Goal: Task Accomplishment & Management: Manage account settings

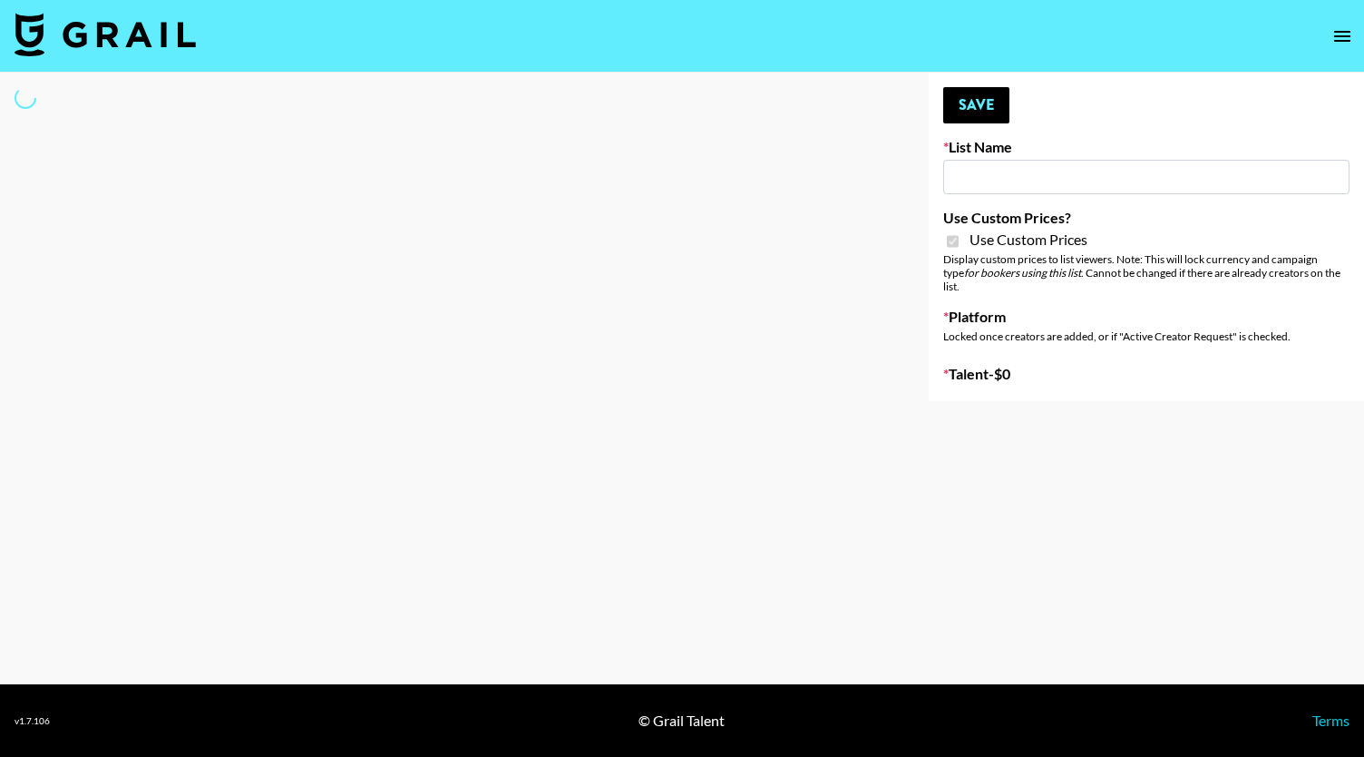
type input "Walmart Fashion"
checkbox input "true"
select select "Brand"
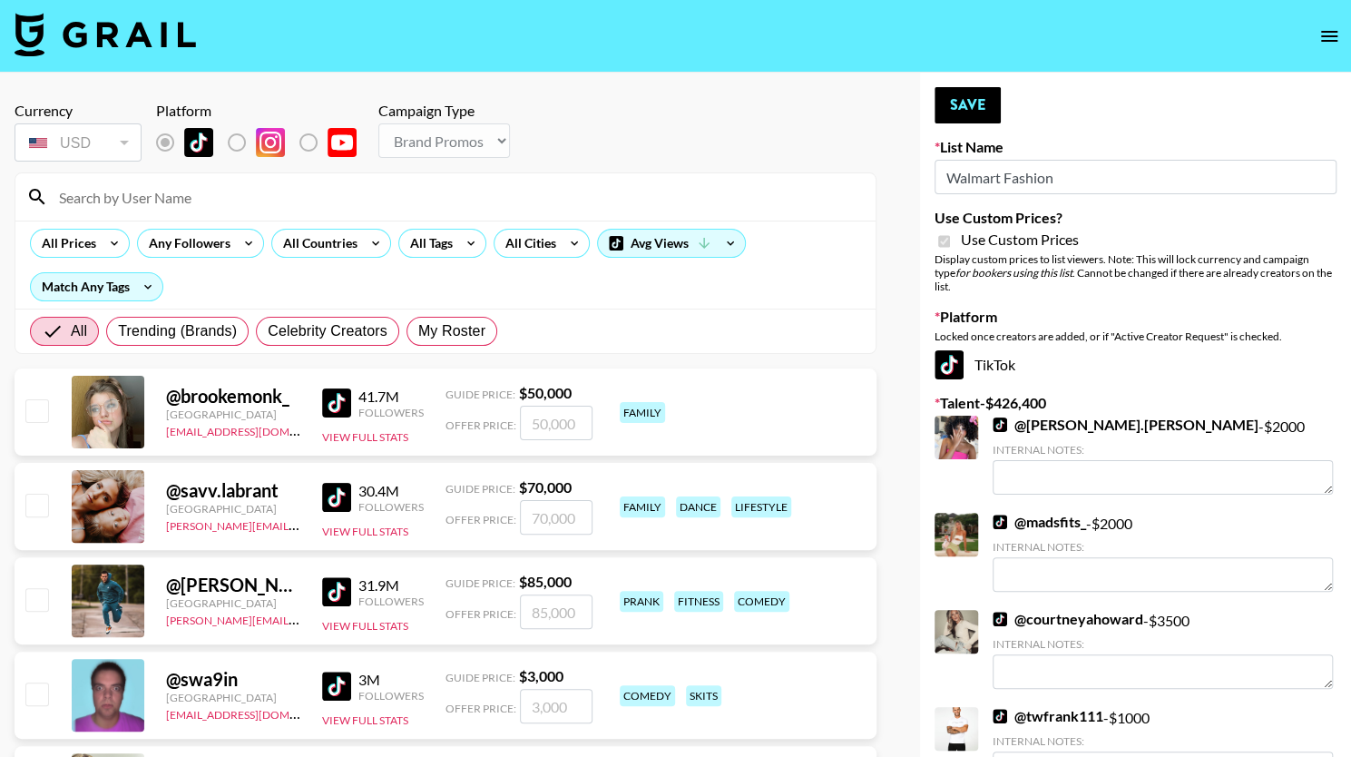
click at [185, 200] on input at bounding box center [456, 196] width 816 height 29
click at [220, 190] on input at bounding box center [456, 196] width 816 height 29
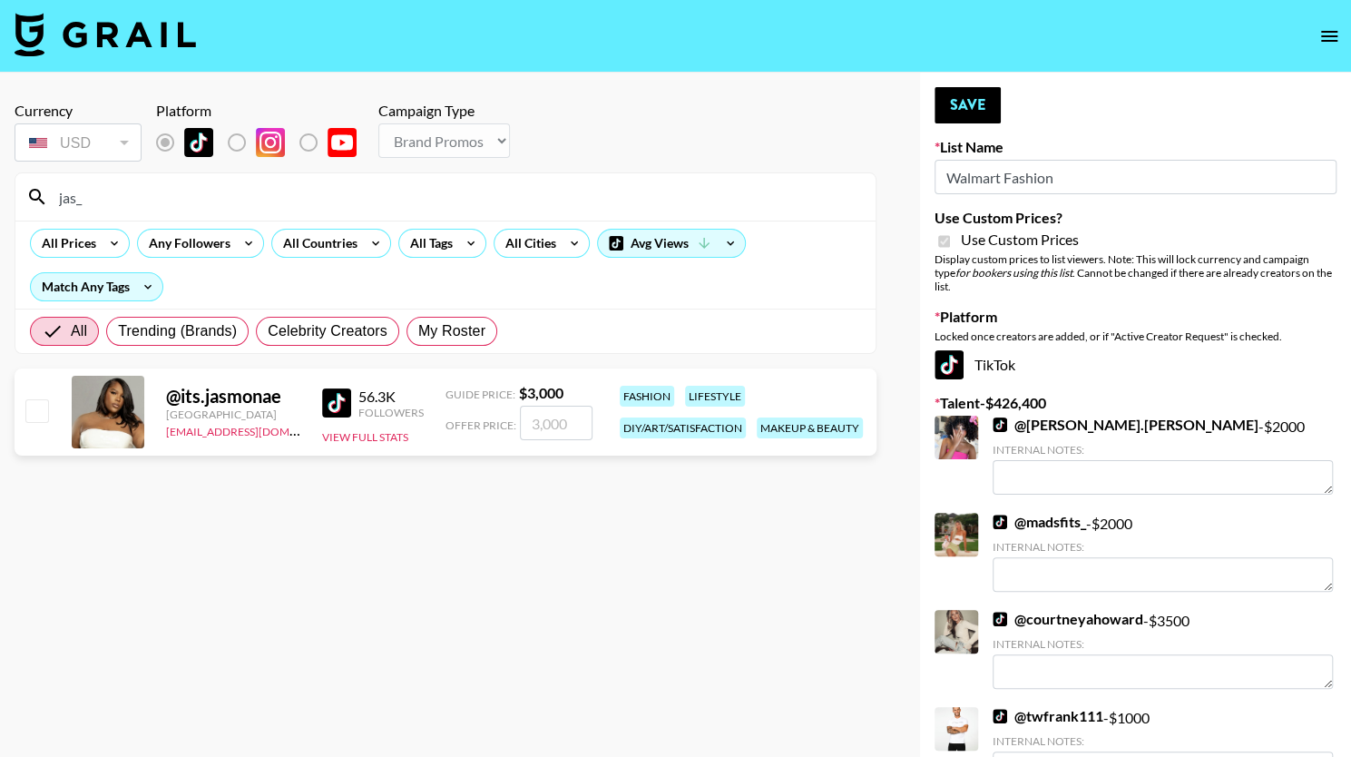
type input "jas_"
click at [44, 409] on input "checkbox" at bounding box center [36, 410] width 22 height 22
checkbox input "true"
type input "3000"
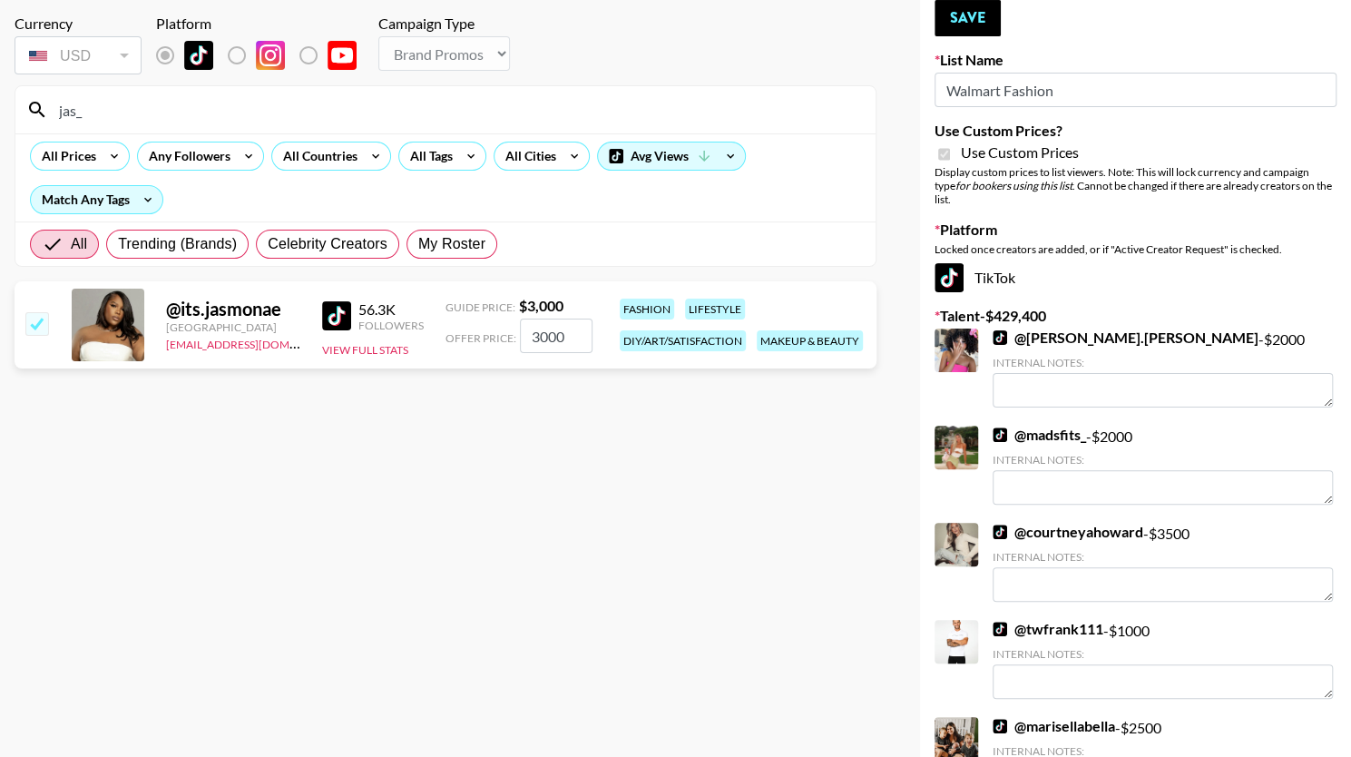
scroll to position [81, 0]
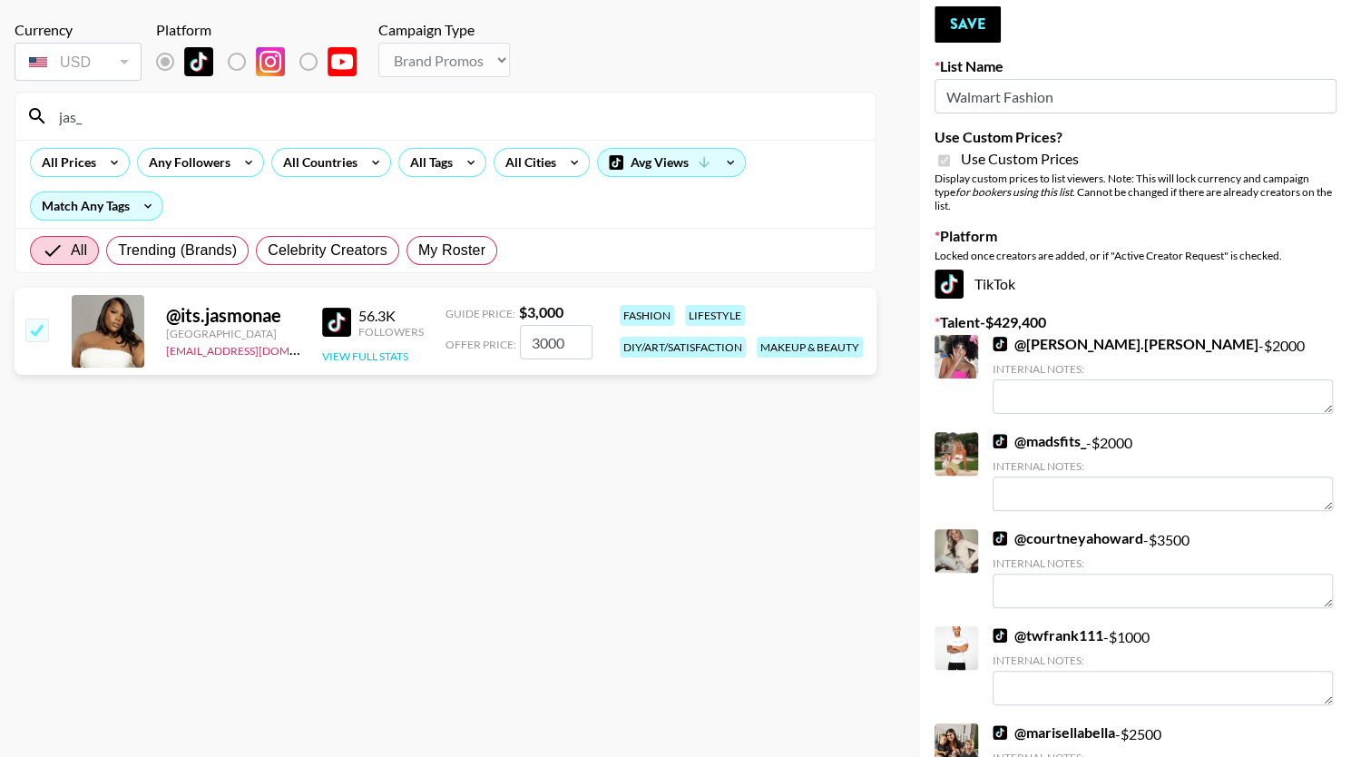
click at [386, 355] on button "View Full Stats" at bounding box center [365, 356] width 86 height 14
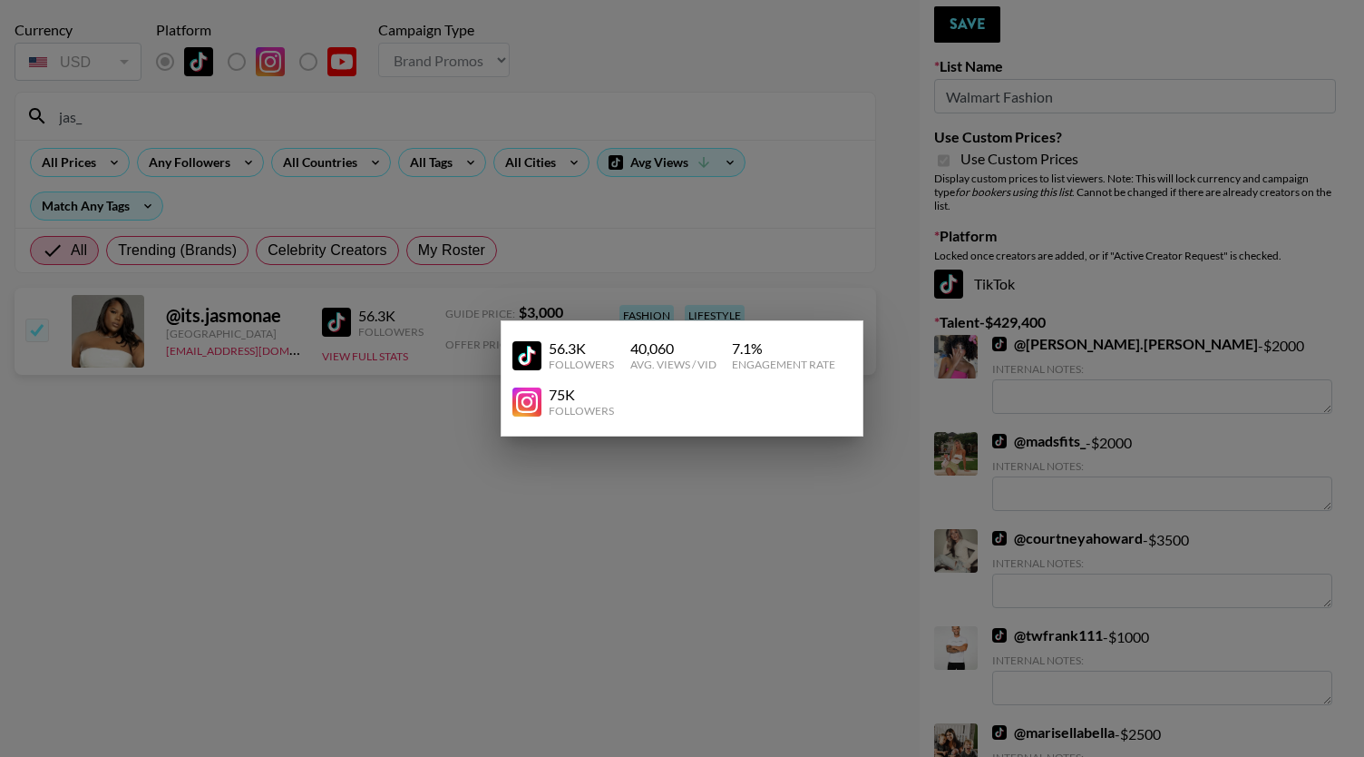
drag, startPoint x: 368, startPoint y: 354, endPoint x: 474, endPoint y: 450, distance: 143.2
click at [474, 450] on div at bounding box center [682, 378] width 1364 height 757
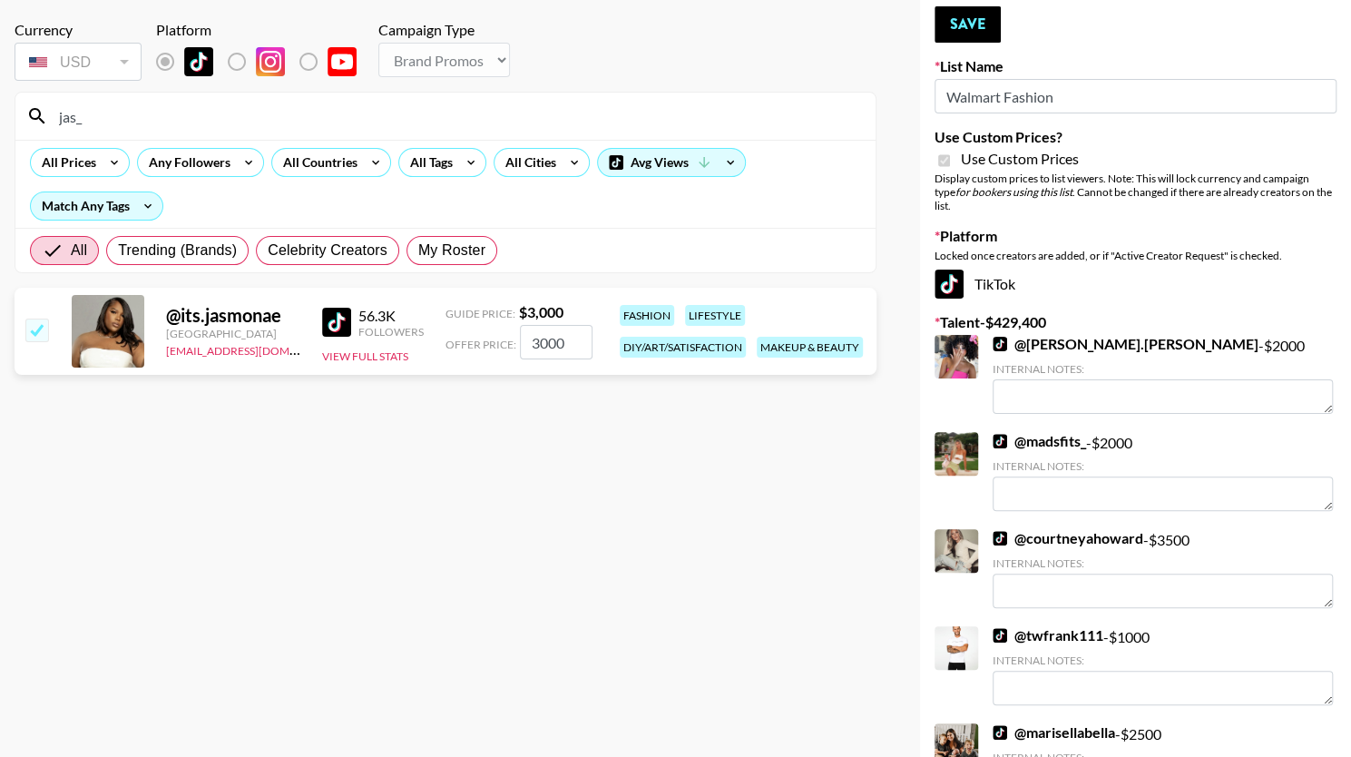
drag, startPoint x: 390, startPoint y: 352, endPoint x: 324, endPoint y: 436, distance: 107.3
click at [324, 436] on section "Currency USD USD ​ Platform Campaign Type Choose Type... Song Promos Brand Prom…" at bounding box center [446, 311] width 862 height 611
click at [537, 340] on input "3000" at bounding box center [556, 342] width 73 height 34
checkbox input "false"
type input "2"
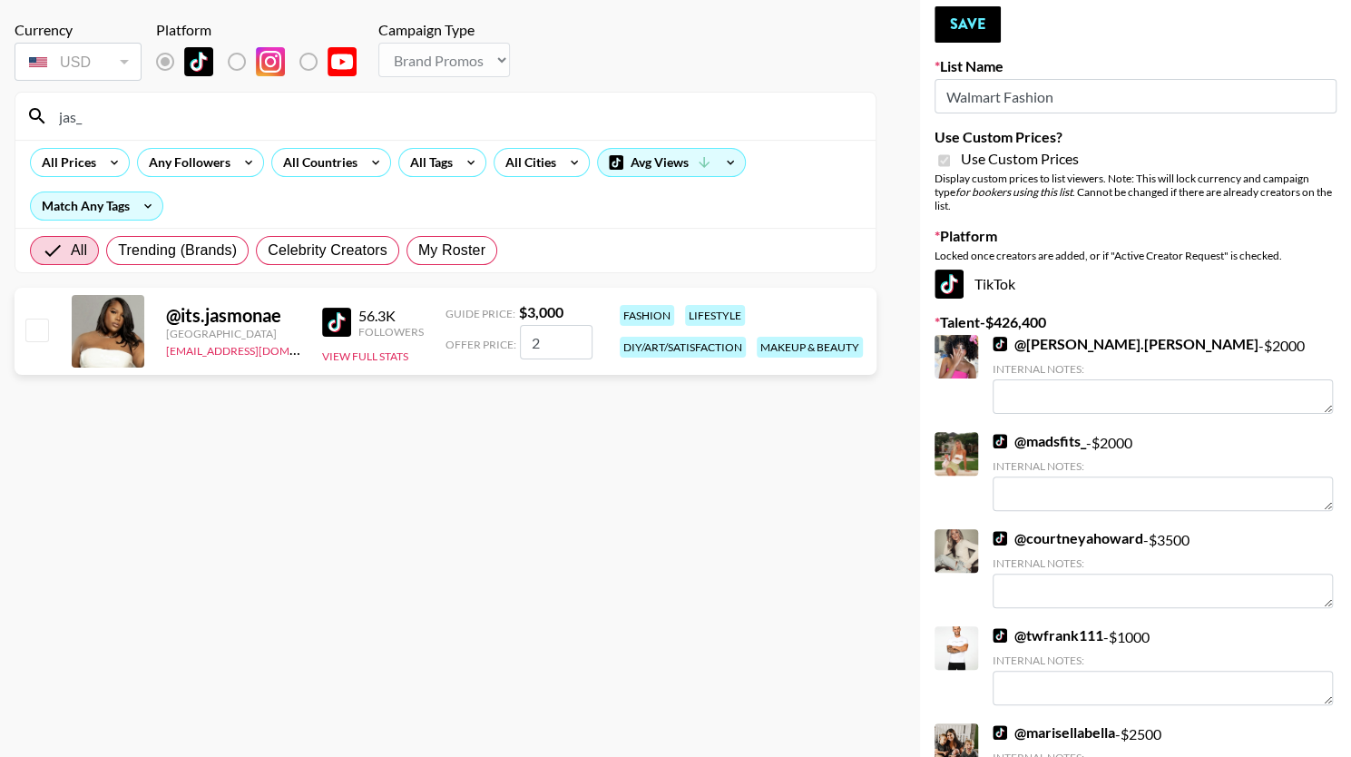
checkbox input "true"
click at [496, 418] on section "Currency USD USD ​ Platform Campaign Type Choose Type... Song Promos Brand Prom…" at bounding box center [446, 311] width 862 height 611
click at [547, 331] on input "2500" at bounding box center [556, 342] width 73 height 34
type input "2000"
click at [981, 30] on button "Save" at bounding box center [967, 24] width 66 height 36
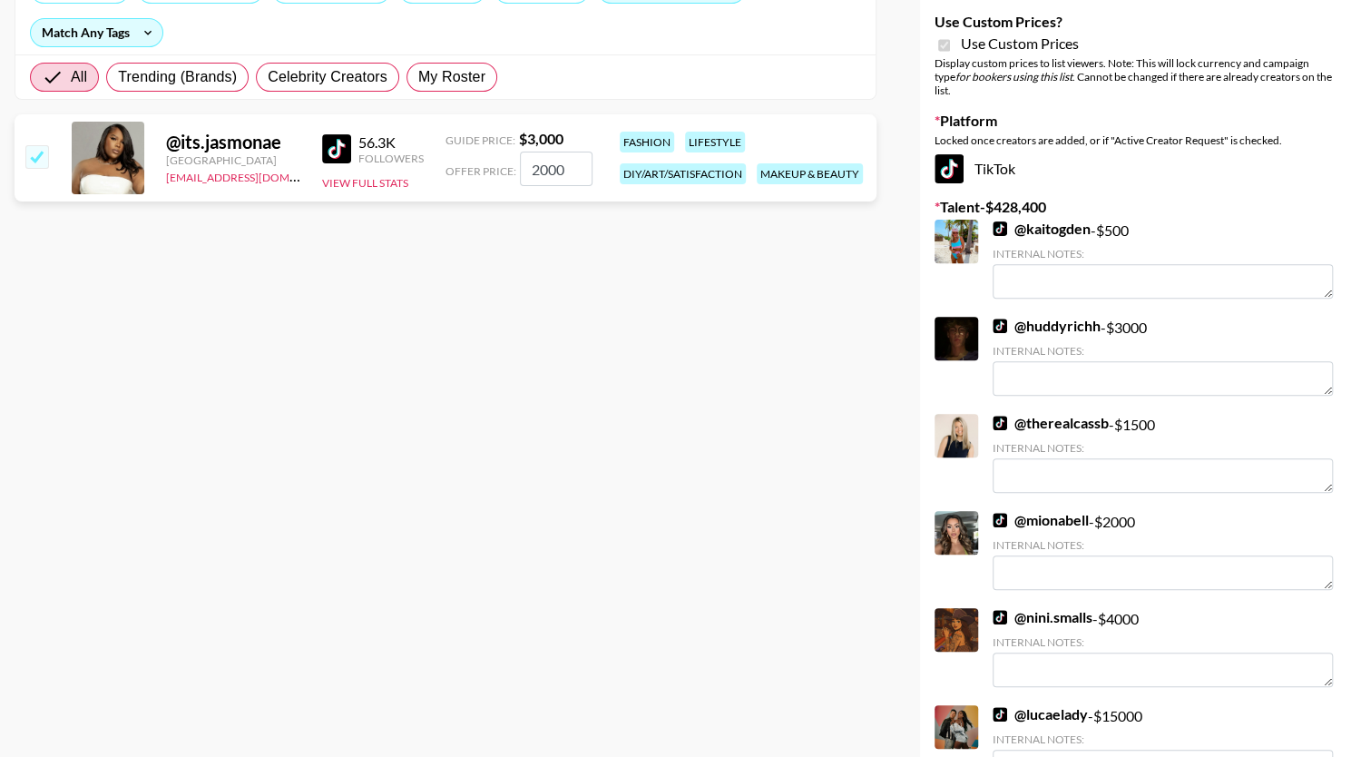
scroll to position [0, 0]
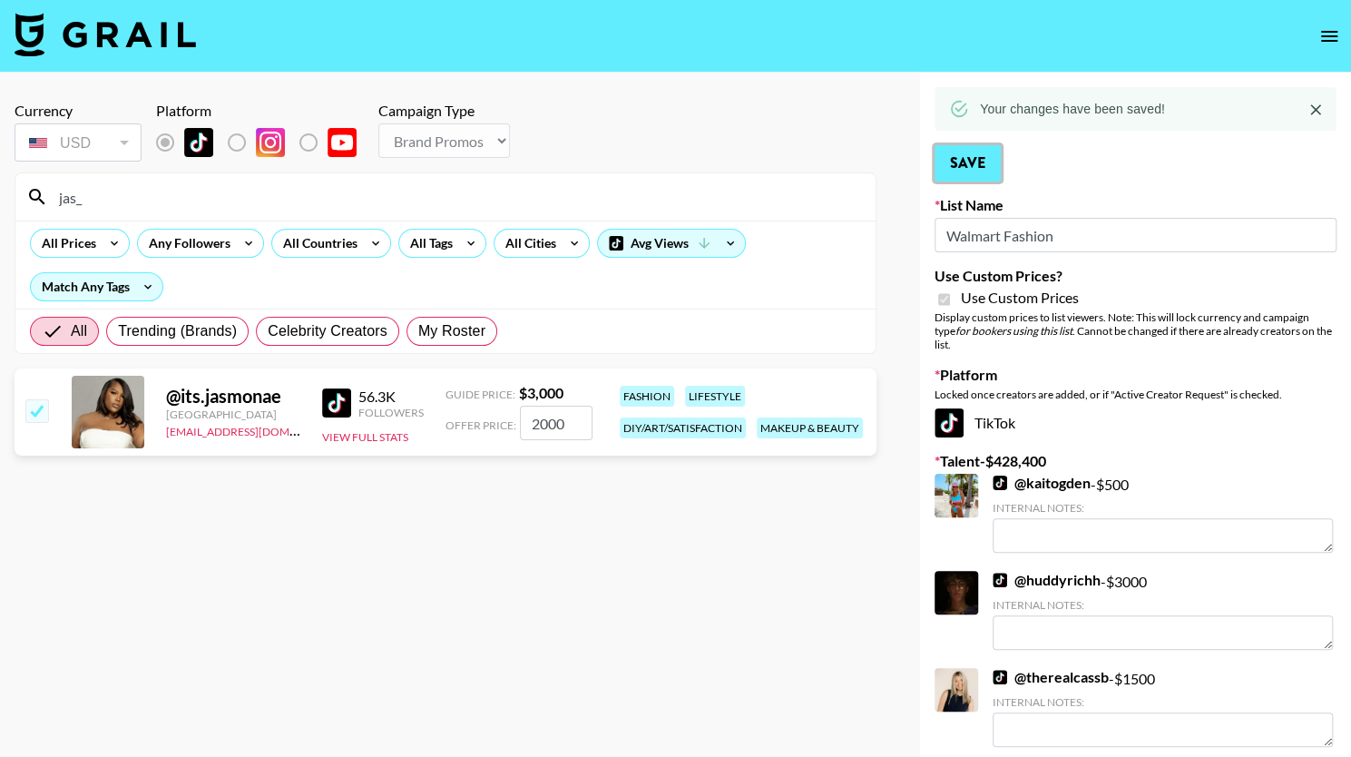
click at [962, 161] on button "Save" at bounding box center [967, 163] width 66 height 36
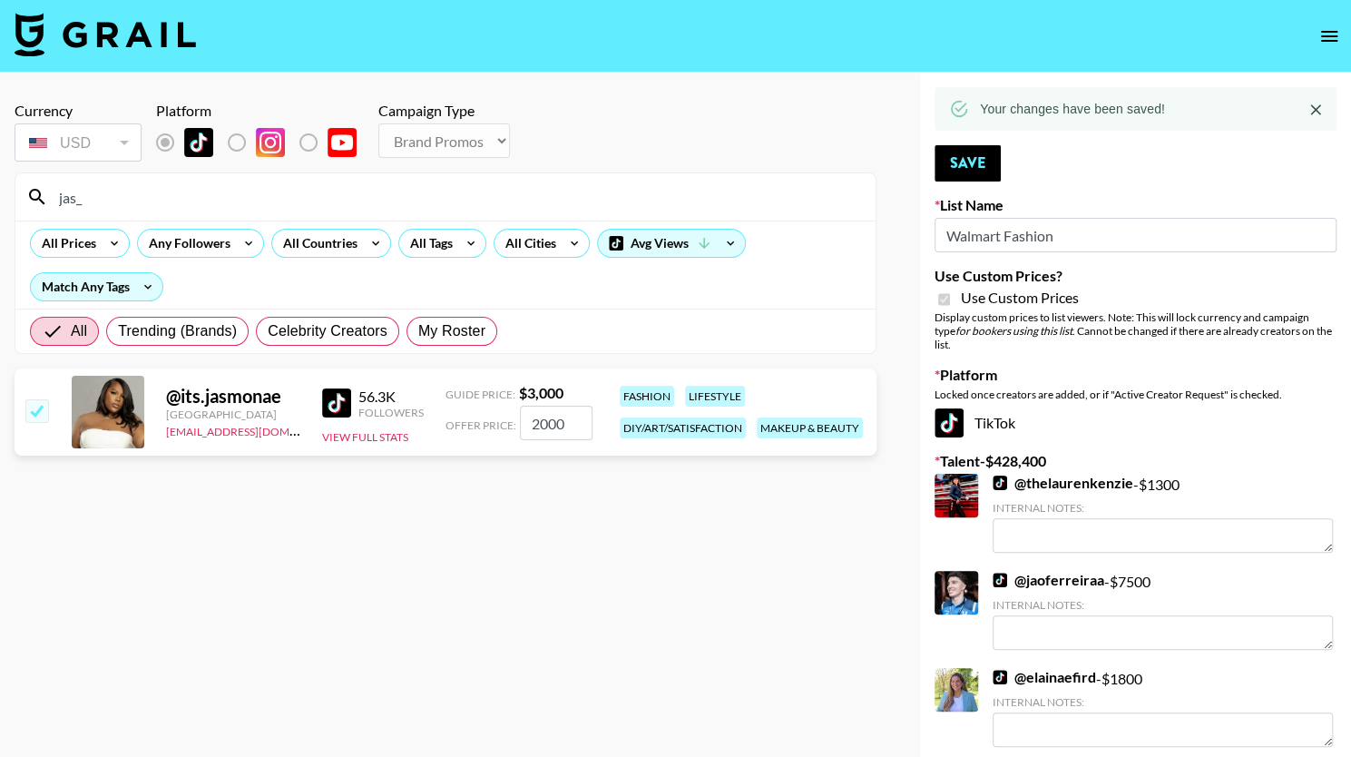
click at [153, 204] on input "jas_" at bounding box center [456, 196] width 816 height 29
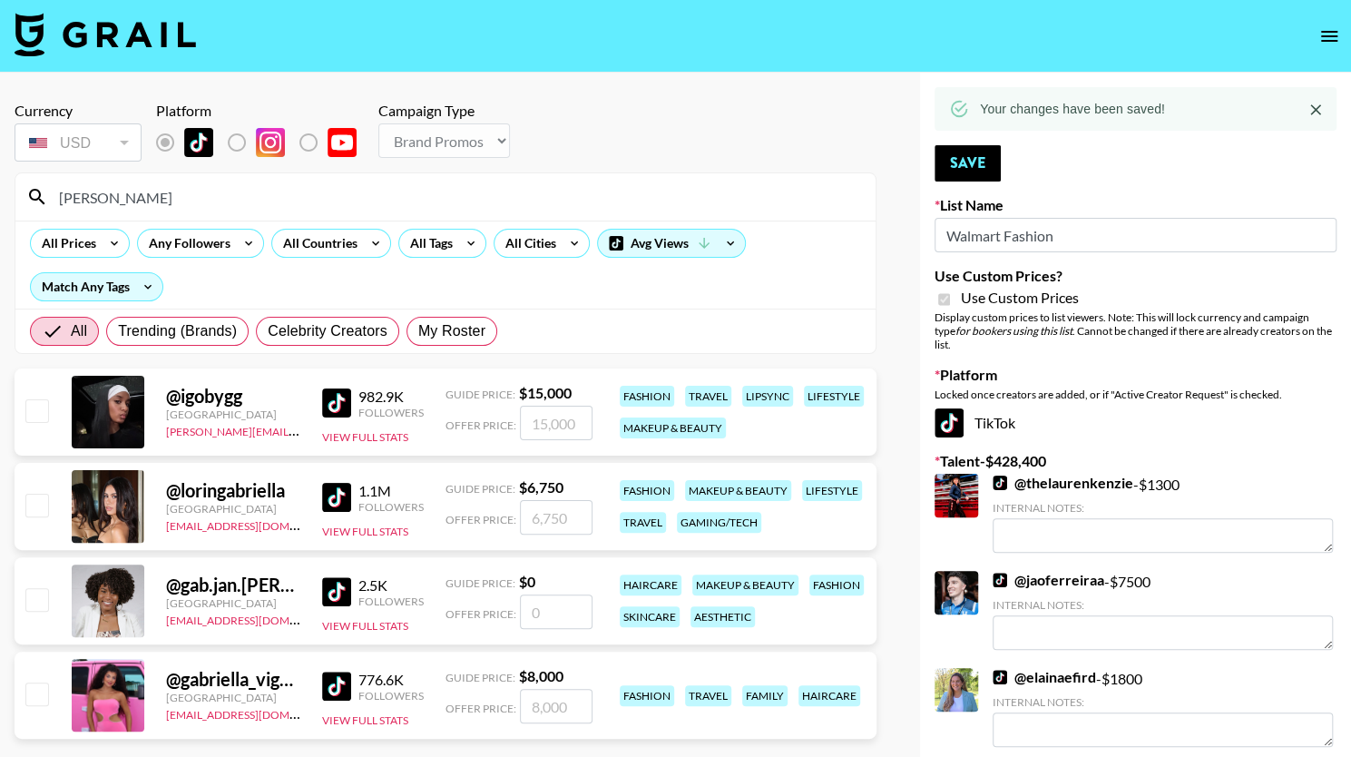
type input "[PERSON_NAME]"
click at [34, 694] on input "checkbox" at bounding box center [36, 693] width 22 height 22
checkbox input "true"
type input "8000"
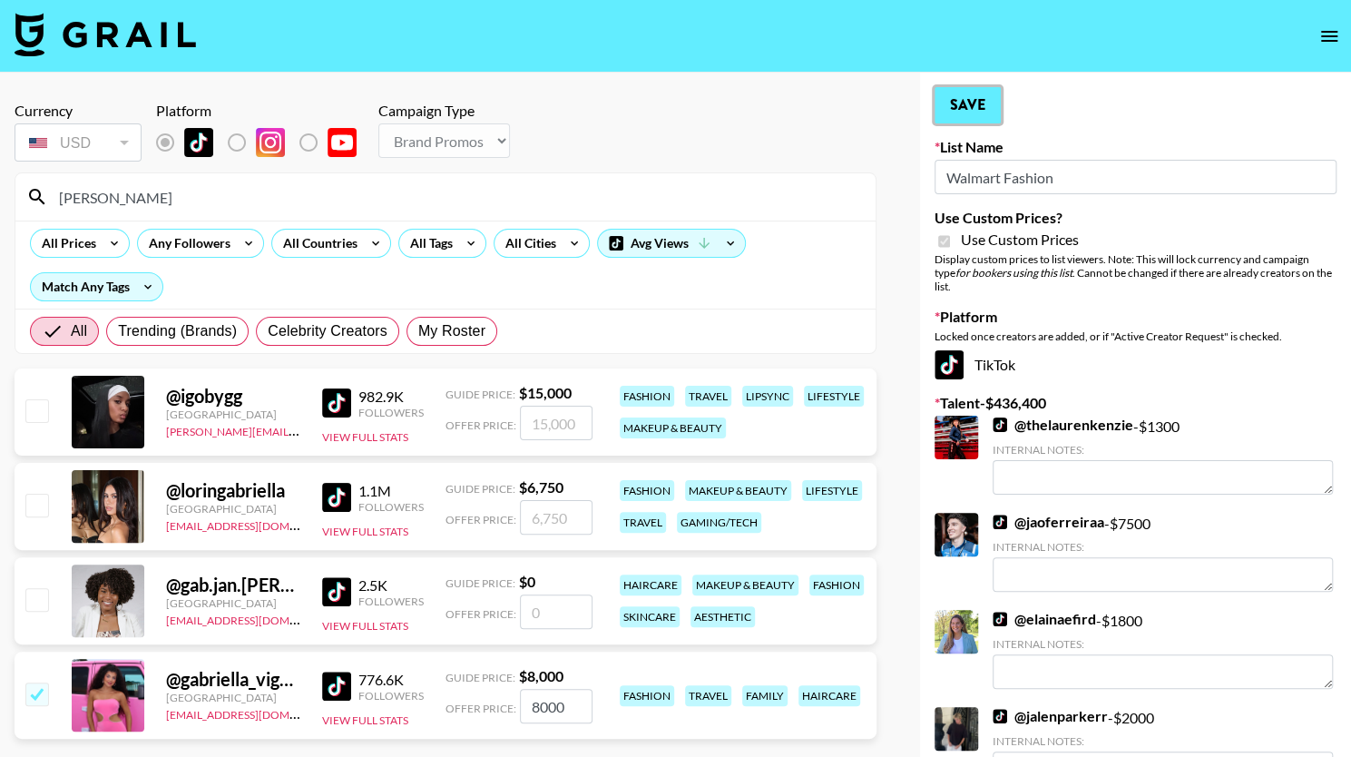
click at [965, 109] on button "Save" at bounding box center [967, 105] width 66 height 36
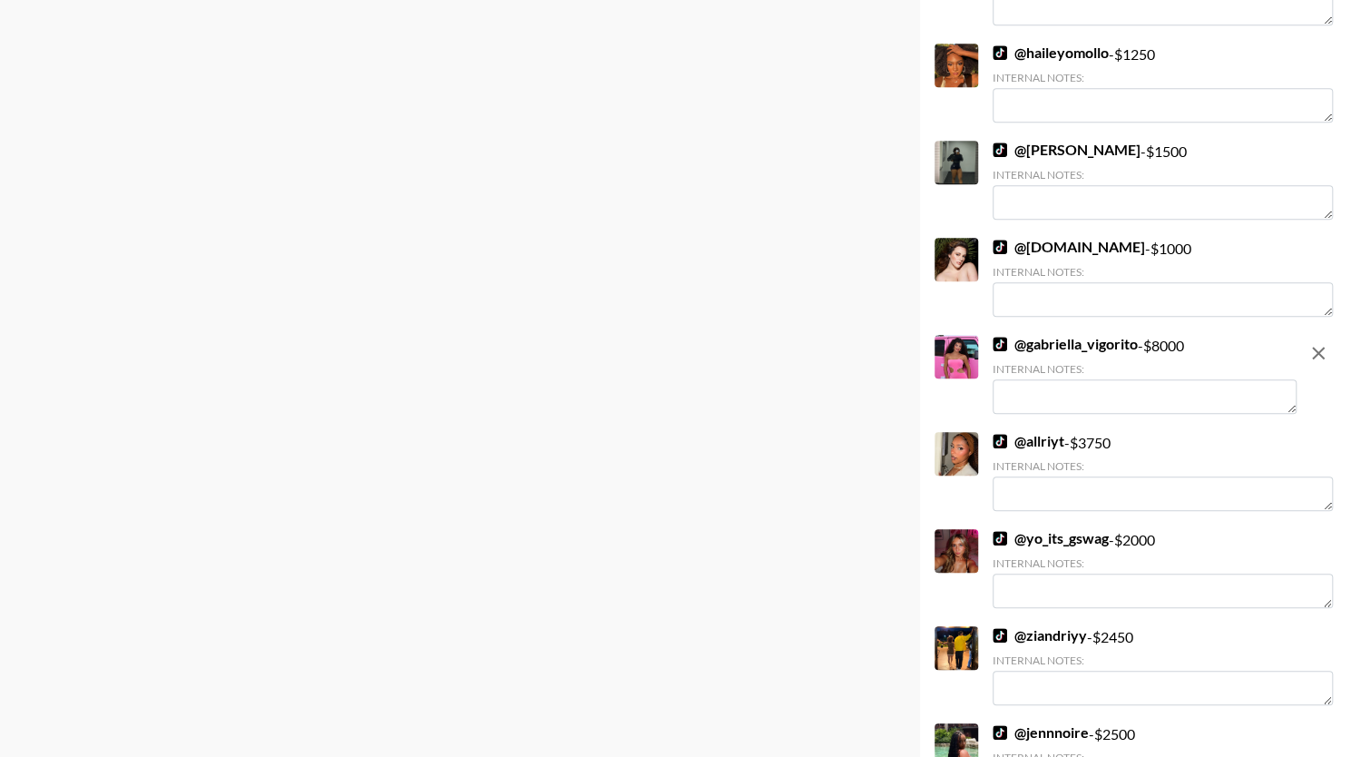
scroll to position [8878, 0]
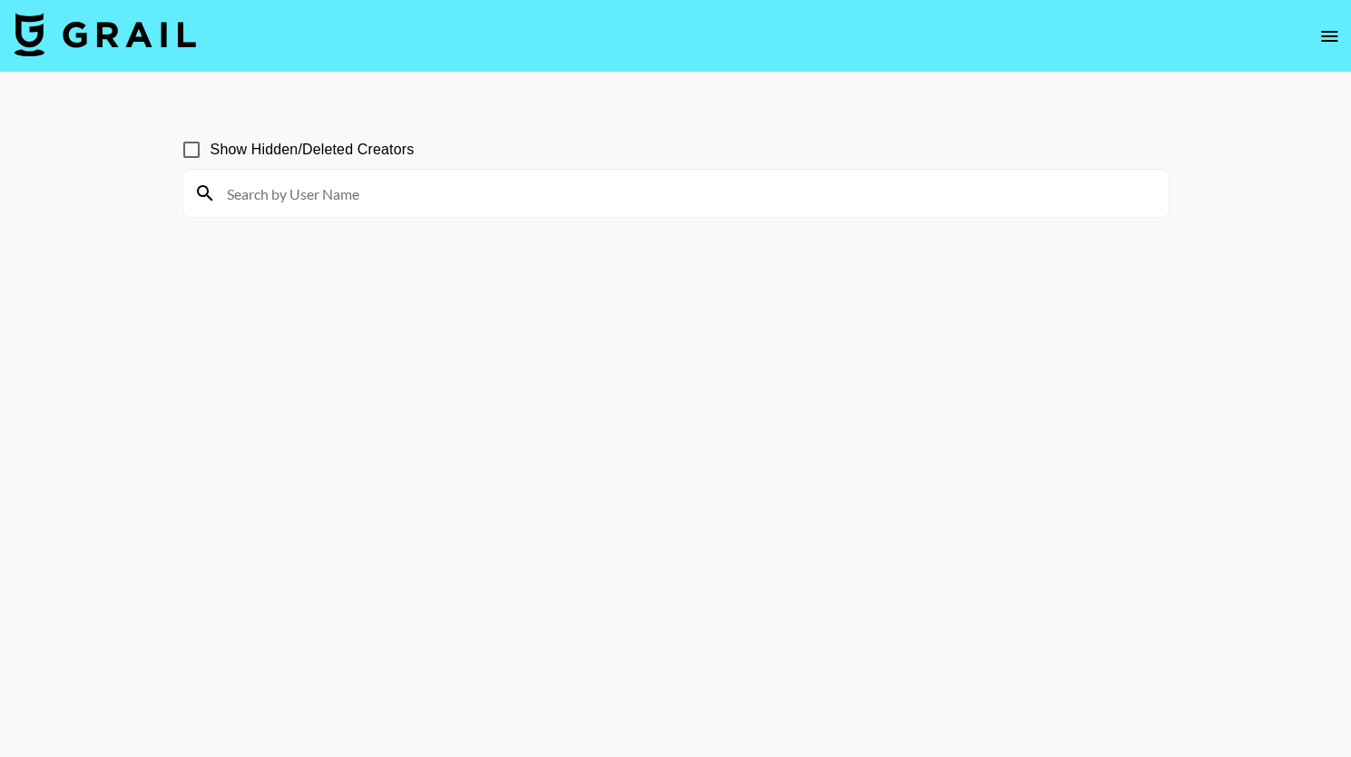
click at [591, 191] on input at bounding box center [687, 193] width 942 height 29
type input "natal"
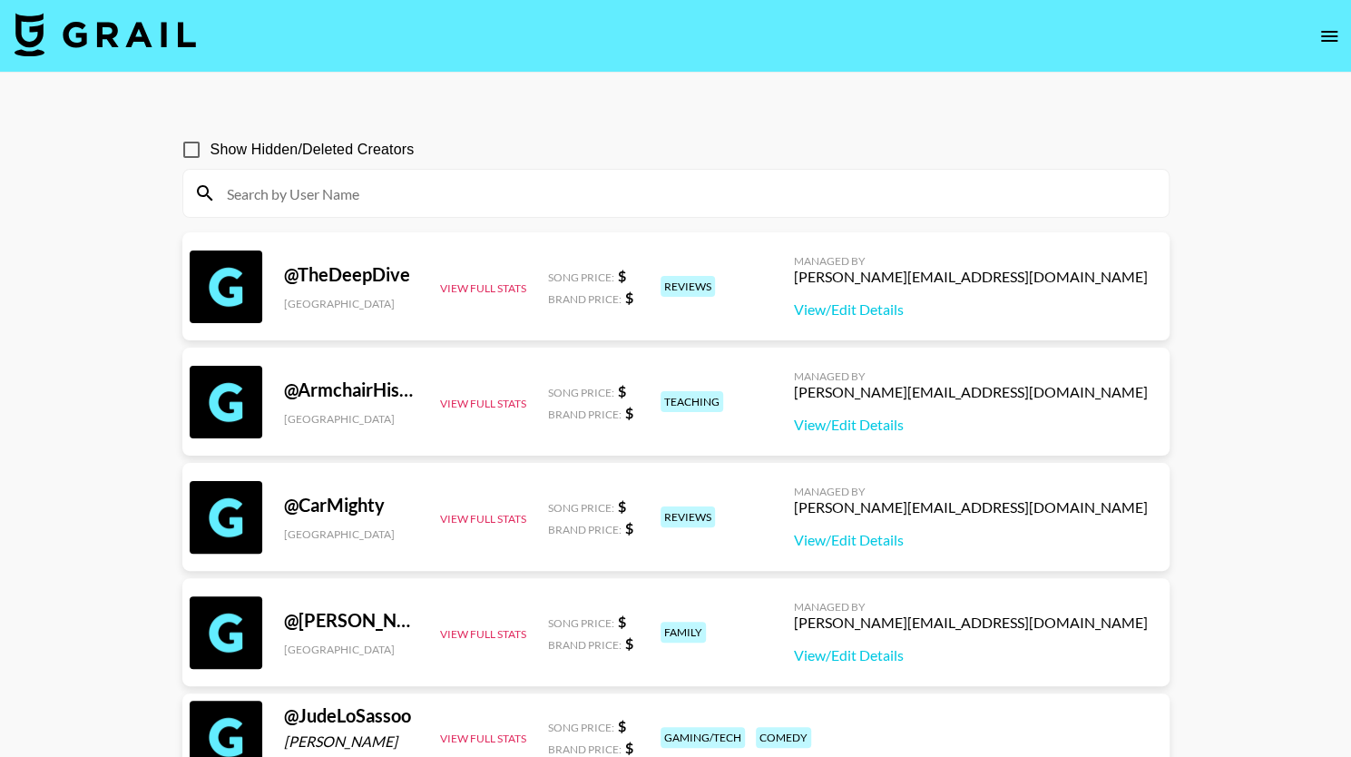
click at [398, 200] on input at bounding box center [687, 193] width 942 height 29
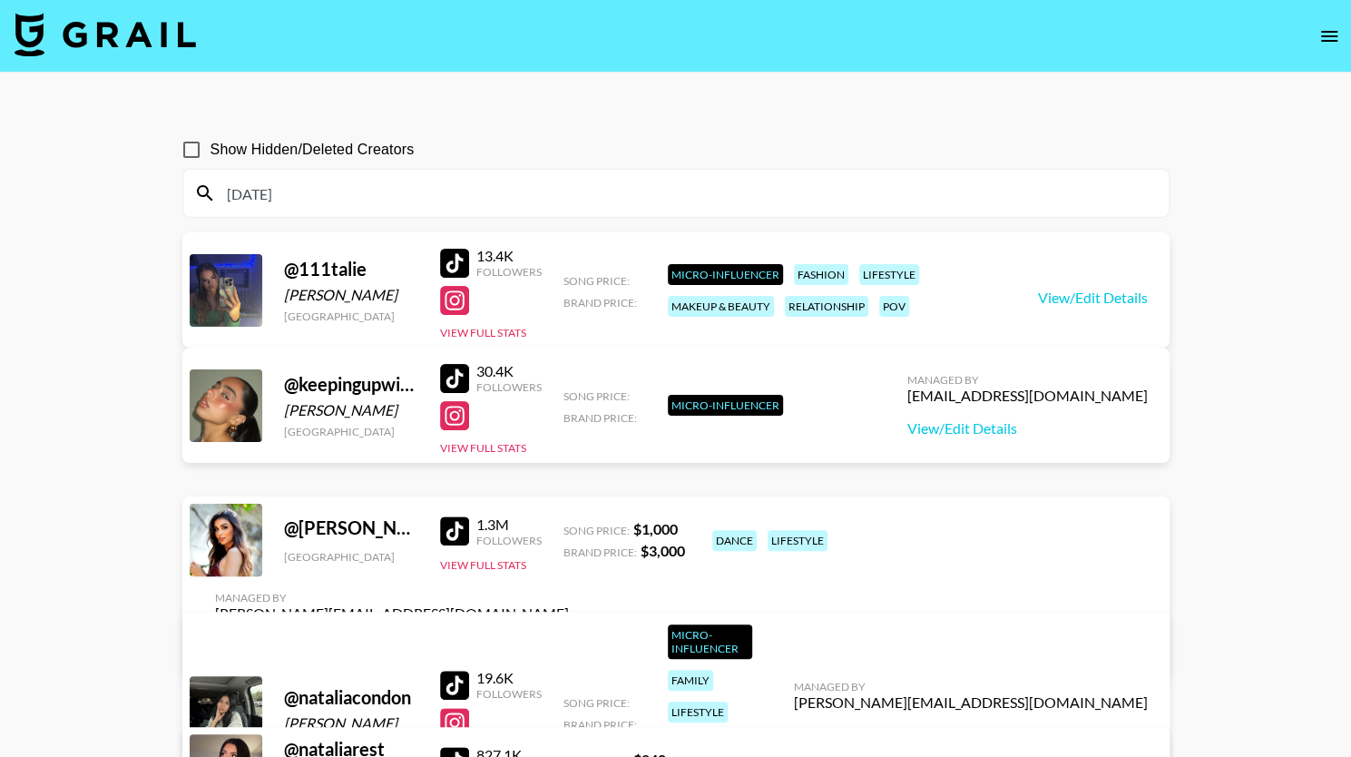
click at [436, 216] on div "natal" at bounding box center [675, 193] width 985 height 47
click at [452, 200] on input "natal" at bounding box center [687, 193] width 942 height 29
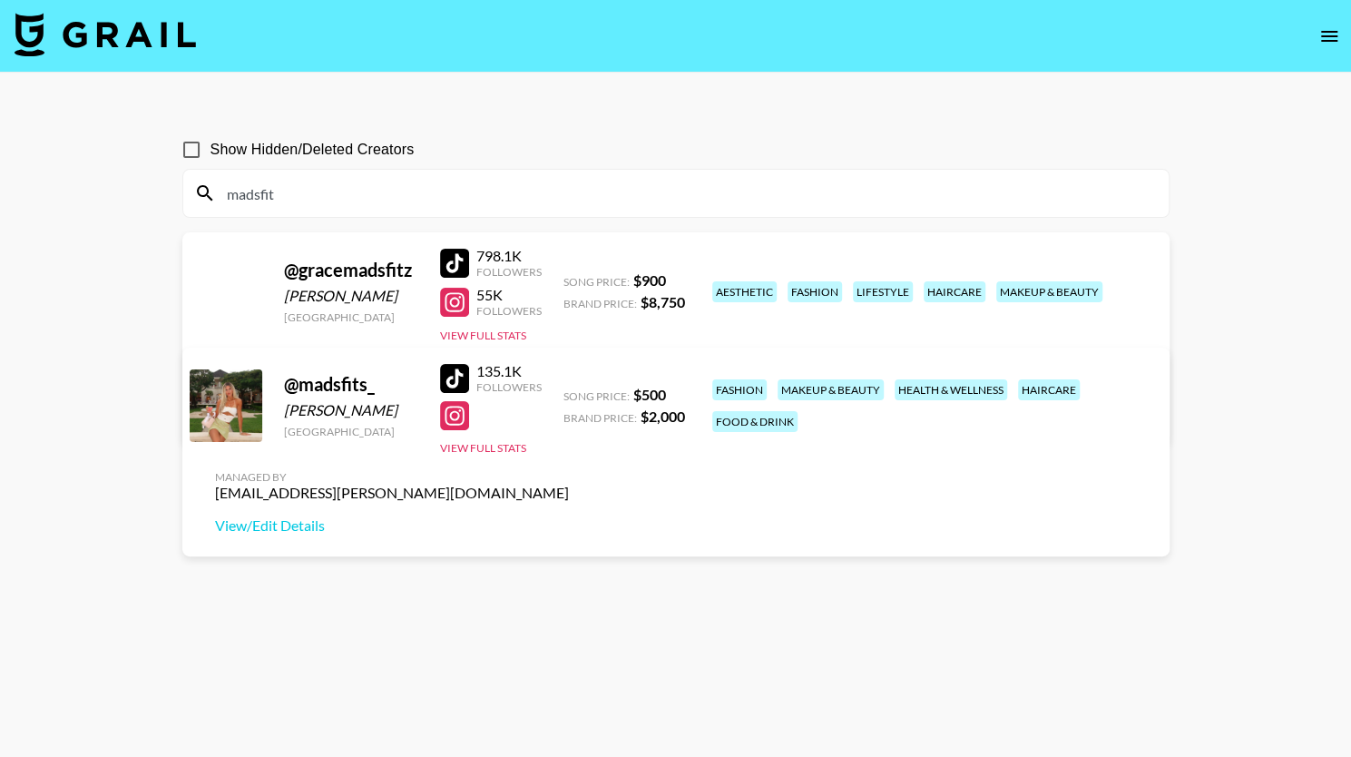
type input "madsfit"
